Goal: Task Accomplishment & Management: Use online tool/utility

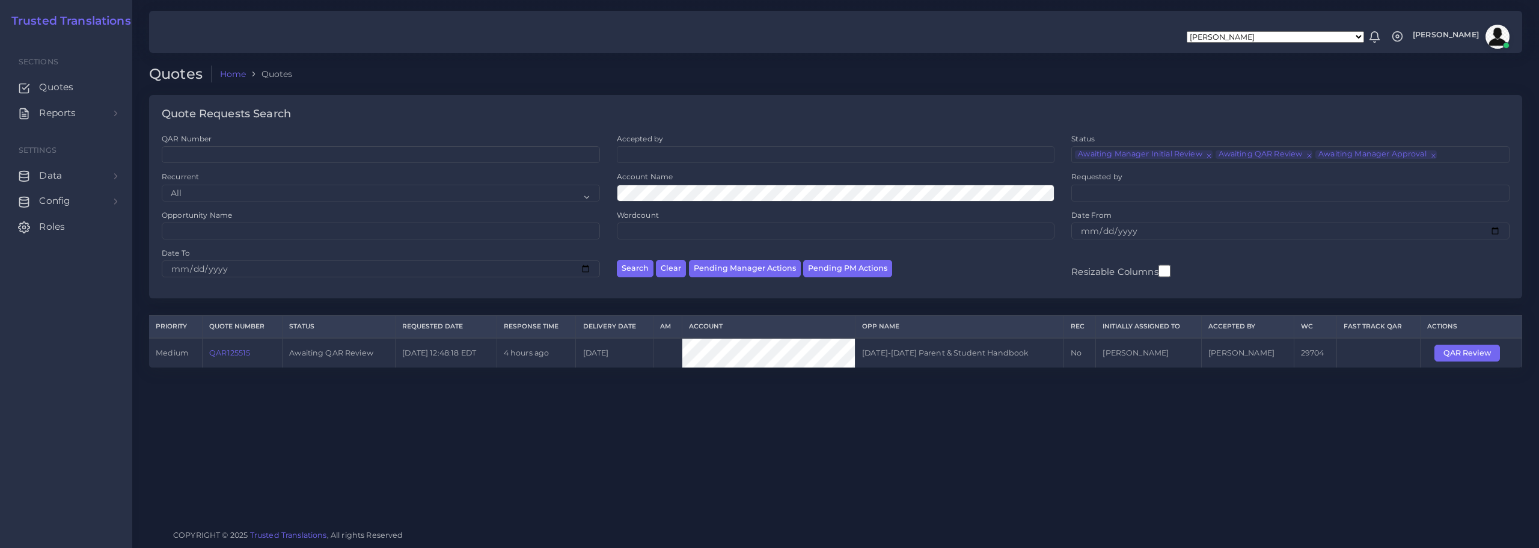
click at [228, 351] on link "QAR125515" at bounding box center [229, 352] width 41 height 9
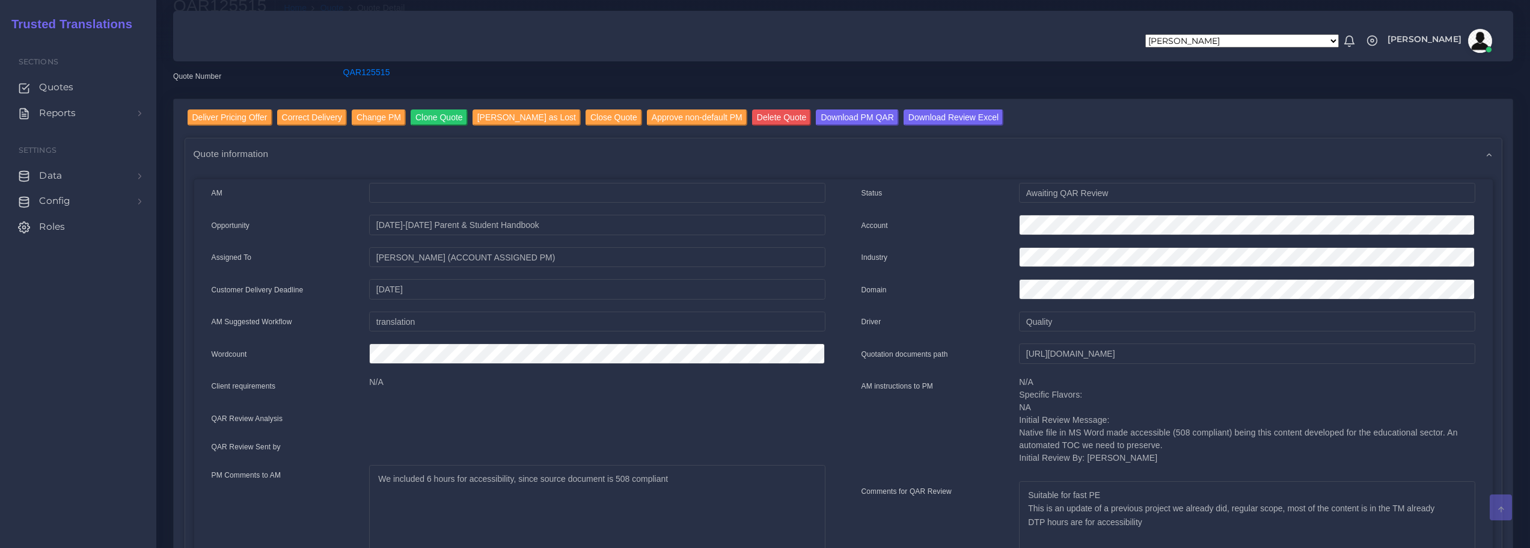
scroll to position [60, 0]
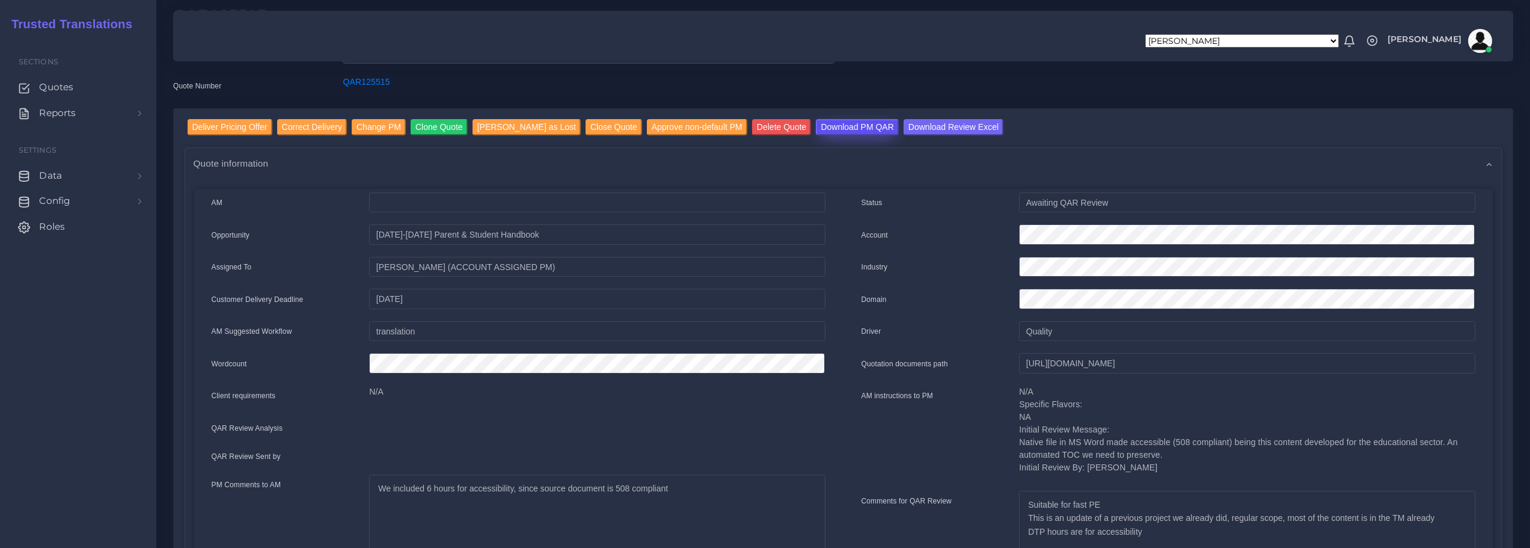
click at [842, 124] on input "Download PM QAR" at bounding box center [857, 127] width 82 height 16
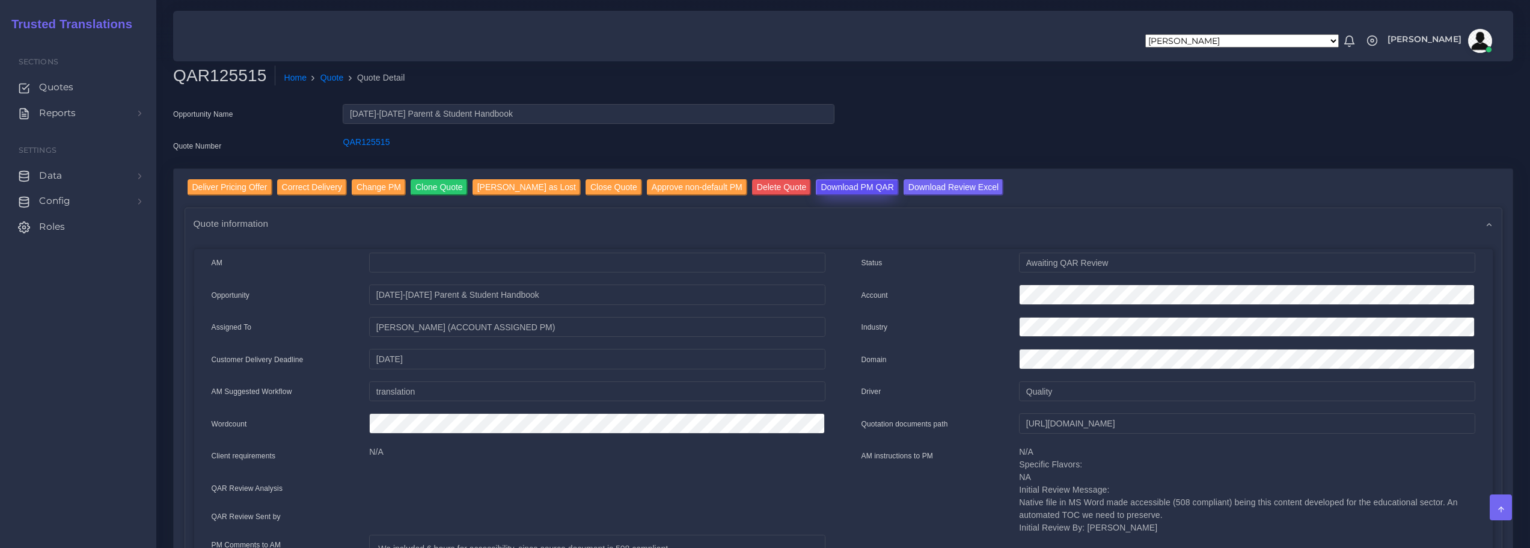
click at [837, 188] on input "Download PM QAR" at bounding box center [857, 187] width 82 height 16
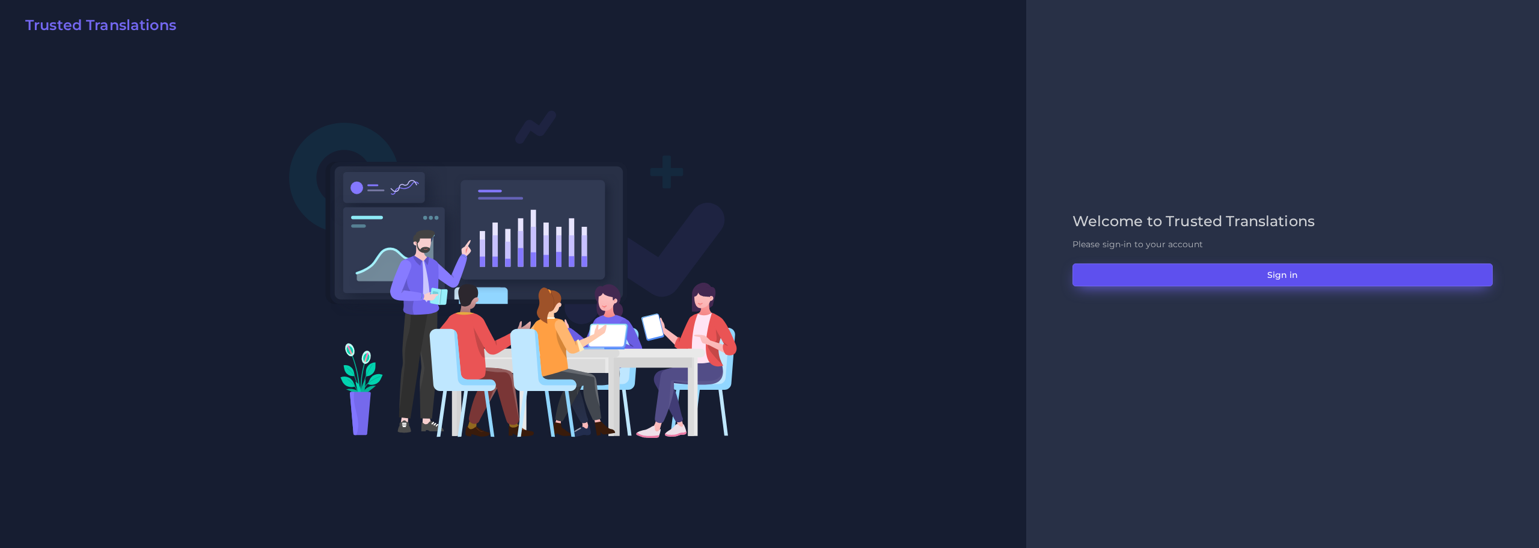
click at [1261, 268] on button "Sign in" at bounding box center [1283, 274] width 420 height 23
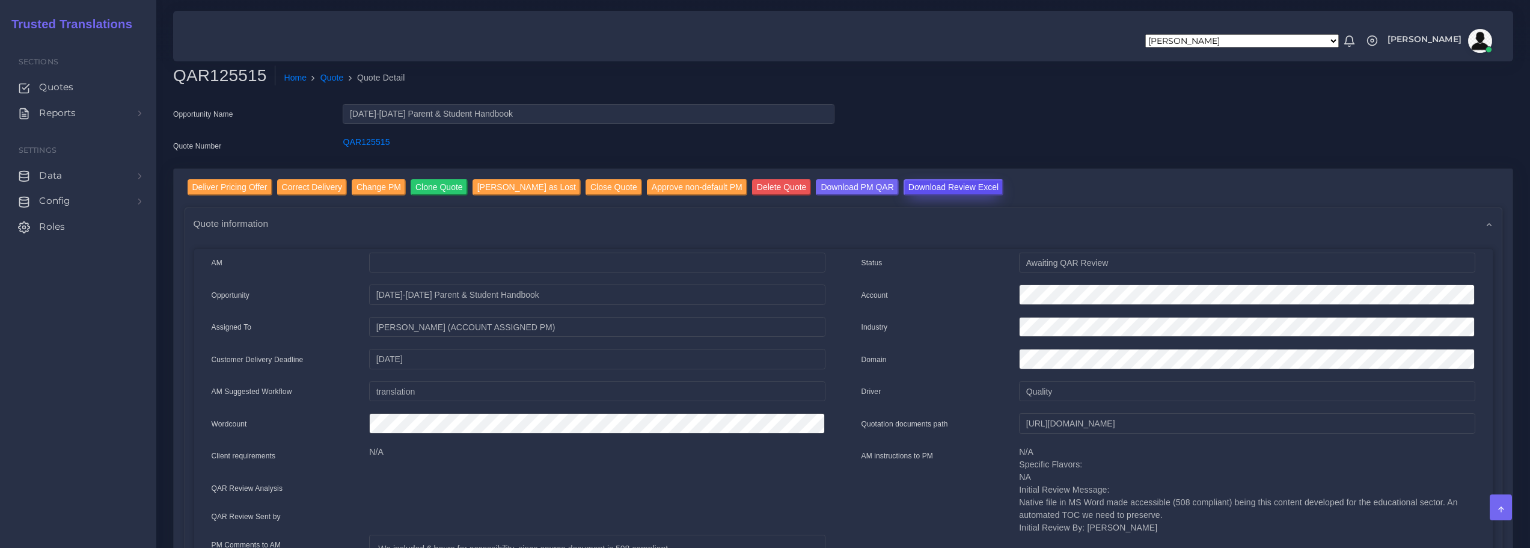
click at [907, 184] on input "Download Review Excel" at bounding box center [954, 187] width 100 height 16
click at [824, 179] on input "Download PM QAR" at bounding box center [857, 187] width 82 height 16
click at [928, 188] on input "Download Review Excel" at bounding box center [954, 187] width 100 height 16
click at [214, 188] on input "Deliver Pricing Offer" at bounding box center [230, 187] width 85 height 16
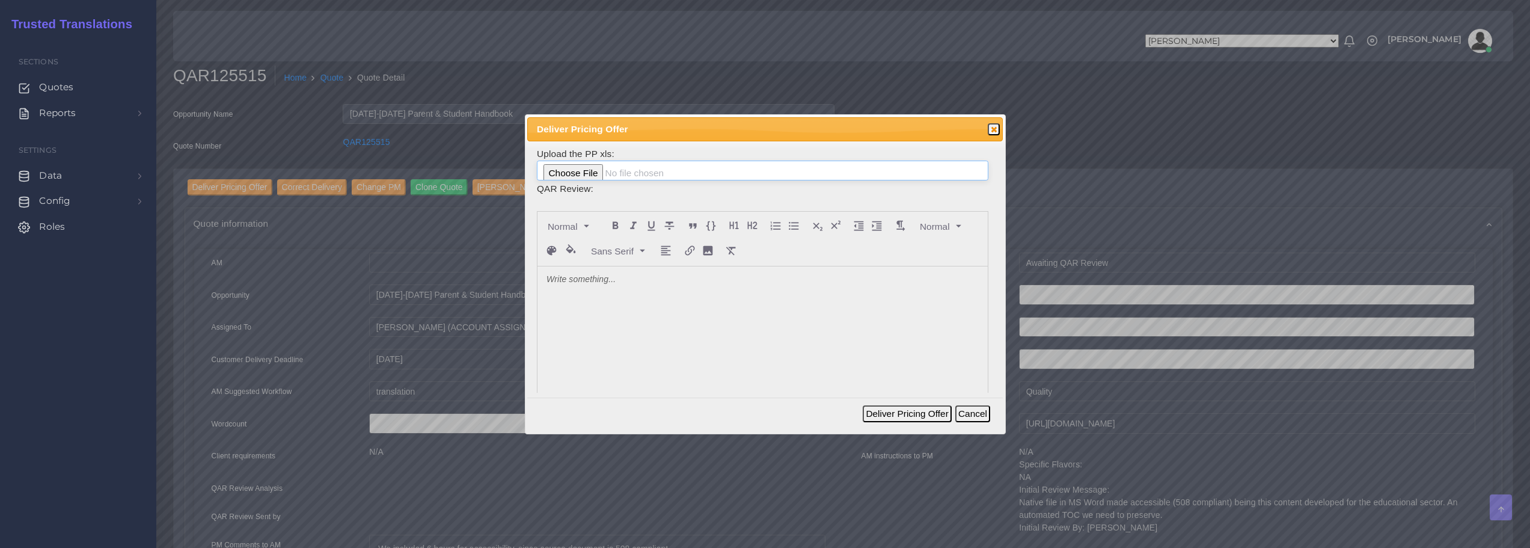
click at [599, 170] on input "file" at bounding box center [763, 171] width 452 height 20
type input "C:\fakepath\125515_Lake_Bluff_Schools_District_65_ToAM.xlsx"
click at [604, 283] on p at bounding box center [763, 280] width 432 height 13
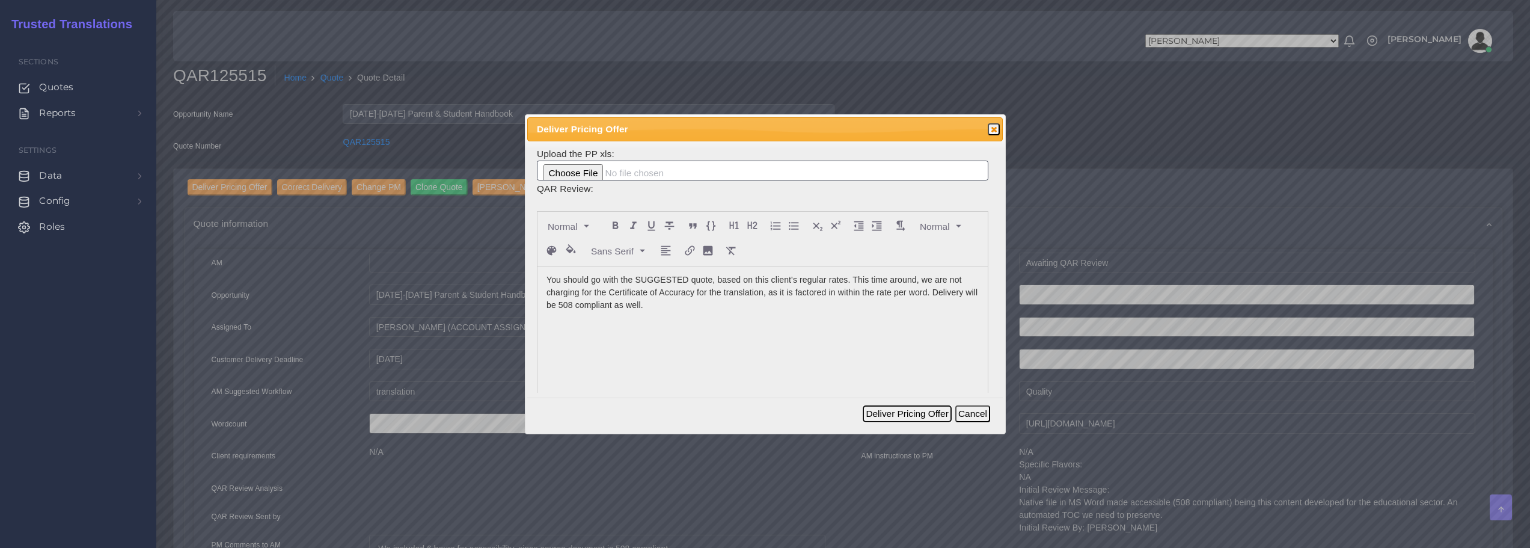
click at [922, 414] on button "Deliver Pricing Offer" at bounding box center [907, 413] width 88 height 17
